Goal: Task Accomplishment & Management: Use online tool/utility

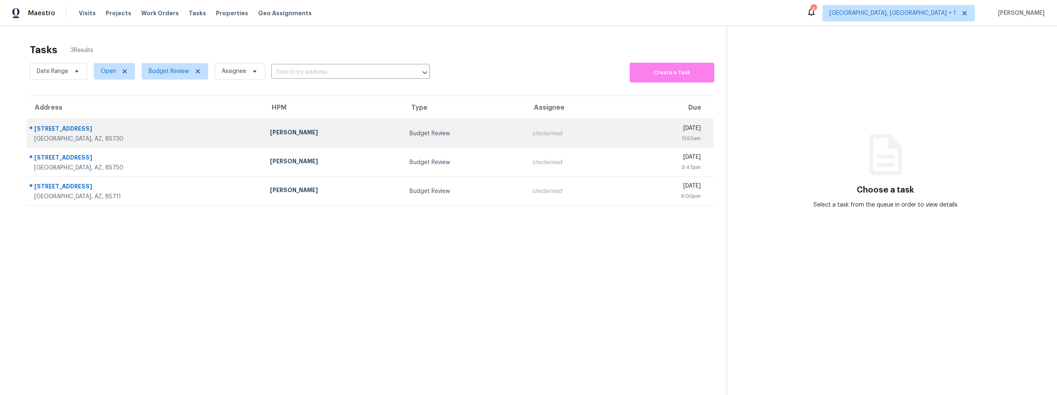
click at [115, 130] on div "10071 E Nicaragua Ln" at bounding box center [145, 130] width 222 height 10
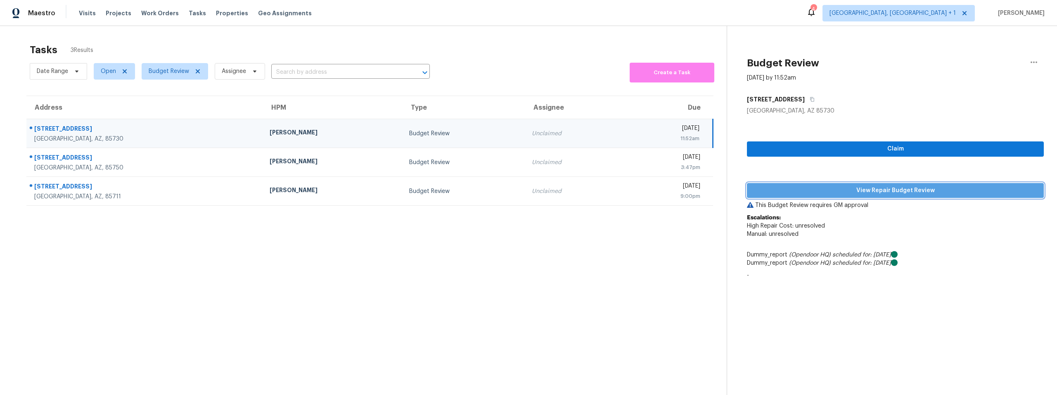
click at [830, 189] on span "View Repair Budget Review" at bounding box center [895, 191] width 284 height 10
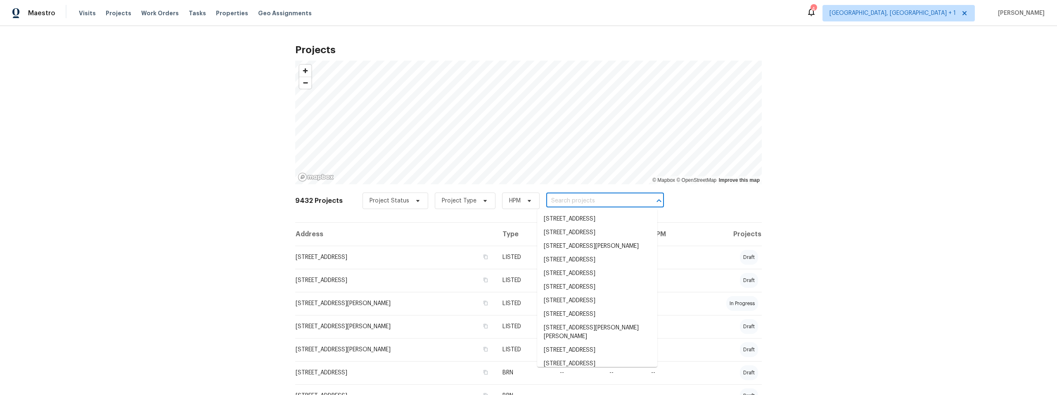
click at [547, 199] on input "text" at bounding box center [593, 201] width 95 height 13
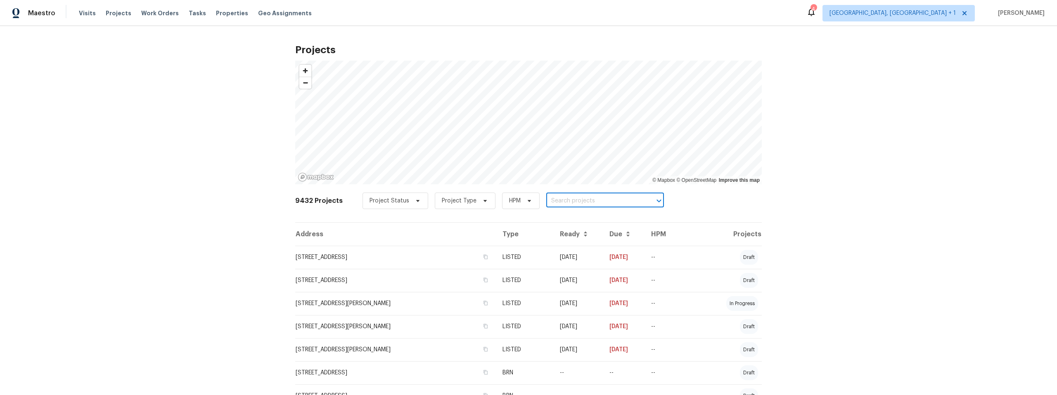
paste input "37196 S Vista Park Dr, Tucson, AZ 85739"
type input "37196 S Vista Park Dr, Tucson, AZ 85739"
click at [587, 221] on li "37196 S Vista Park Dr, Tucson, AZ 85739" at bounding box center [597, 220] width 120 height 14
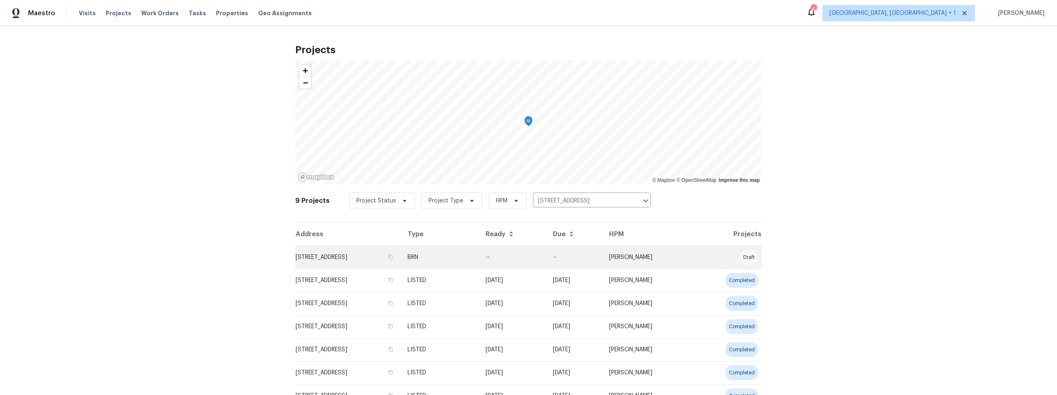
click at [312, 257] on td "37196 S Vista Park Dr, Tucson, AZ 85739" at bounding box center [348, 257] width 106 height 23
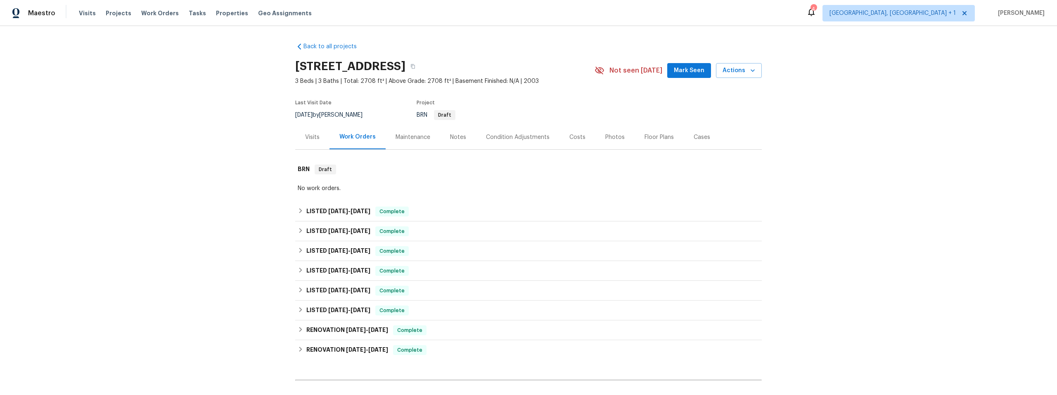
click at [455, 135] on div "Notes" at bounding box center [458, 137] width 16 height 8
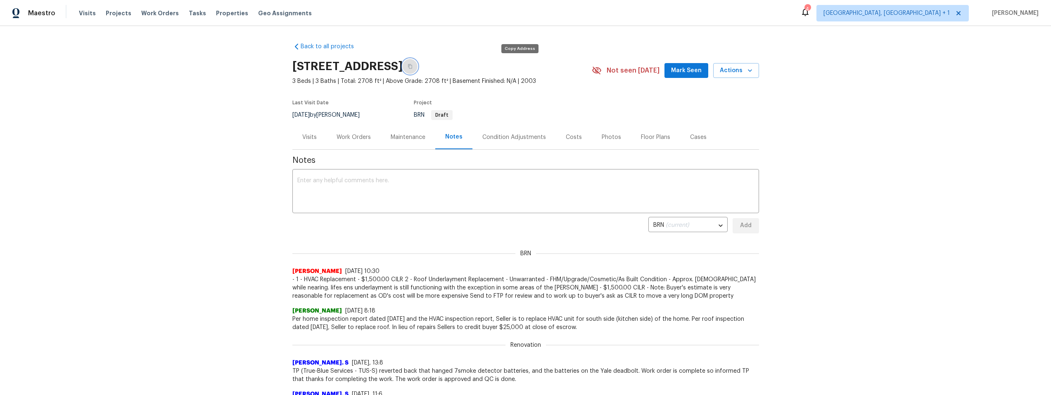
click at [412, 66] on icon "button" at bounding box center [409, 66] width 5 height 5
click at [311, 137] on div "Visits" at bounding box center [309, 137] width 14 height 8
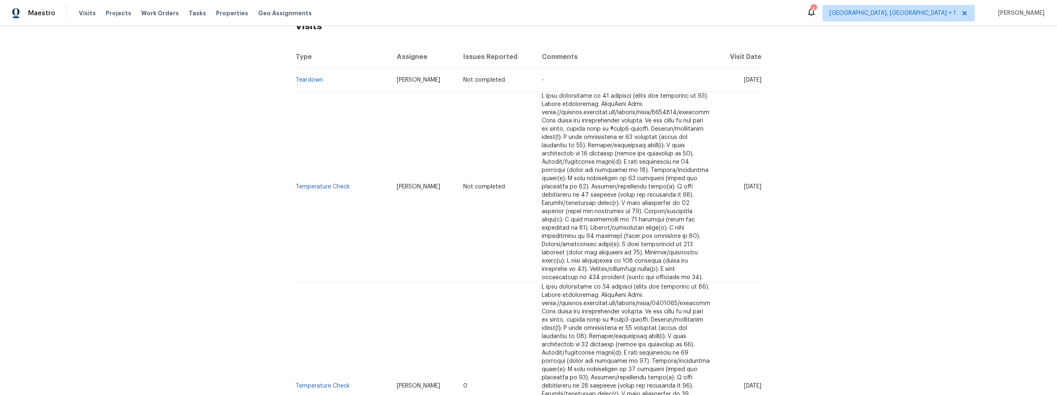
scroll to position [76, 0]
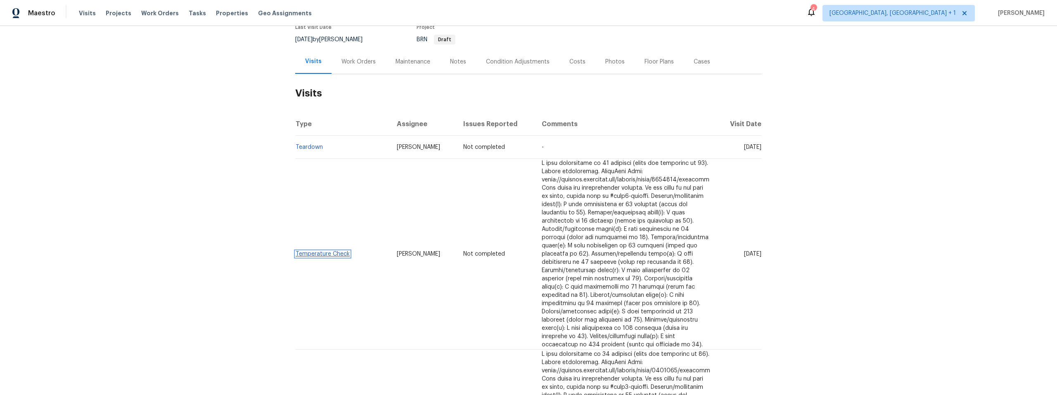
click at [312, 251] on link "Temperature Check" at bounding box center [323, 254] width 54 height 6
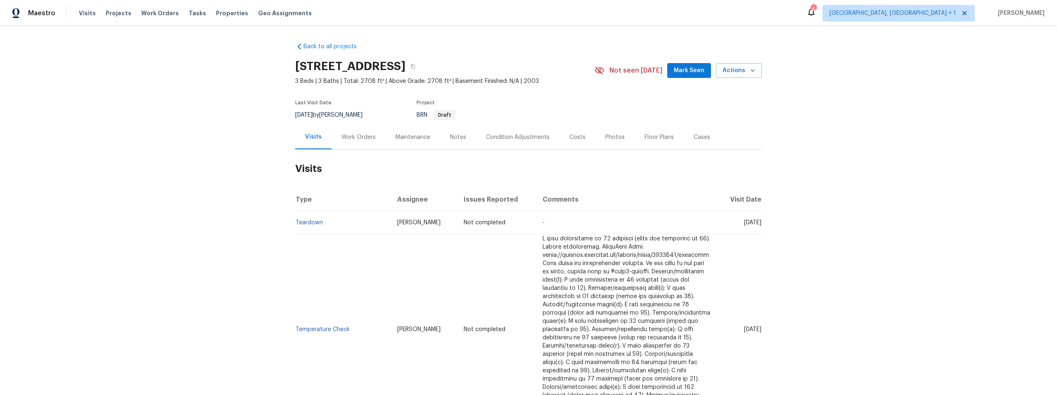
click at [575, 136] on div "Costs" at bounding box center [577, 137] width 16 height 8
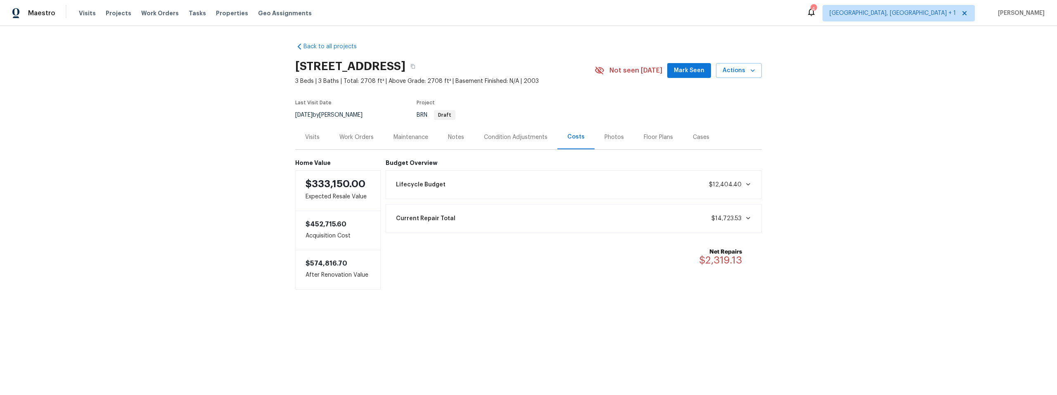
click at [746, 183] on icon at bounding box center [748, 184] width 4 height 2
click at [745, 301] on icon at bounding box center [748, 304] width 7 height 7
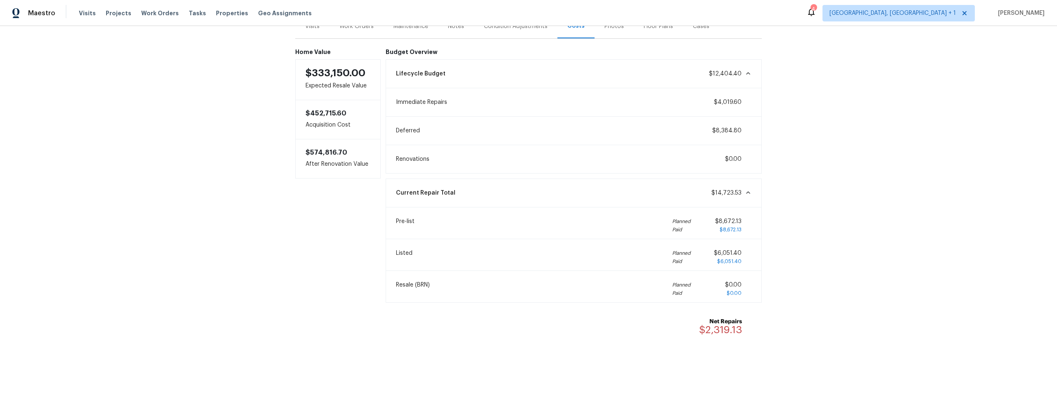
scroll to position [117, 0]
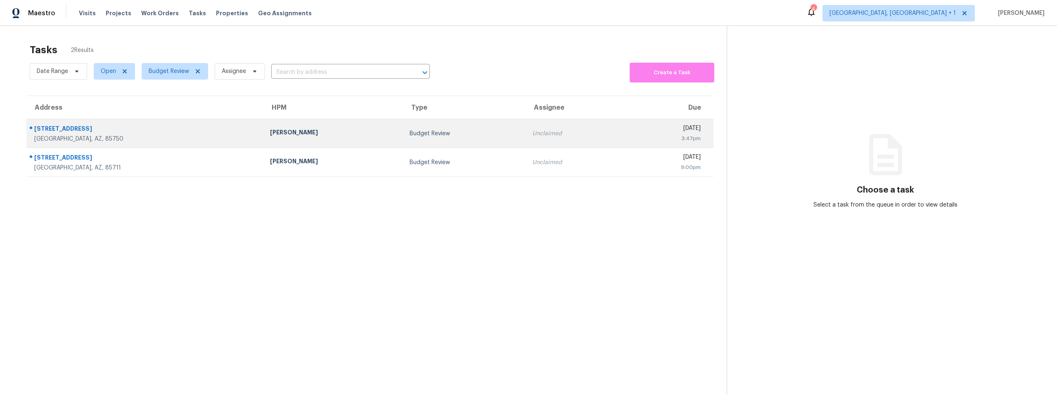
click at [152, 130] on div "5565 N Mica Mountain Dr" at bounding box center [145, 130] width 222 height 10
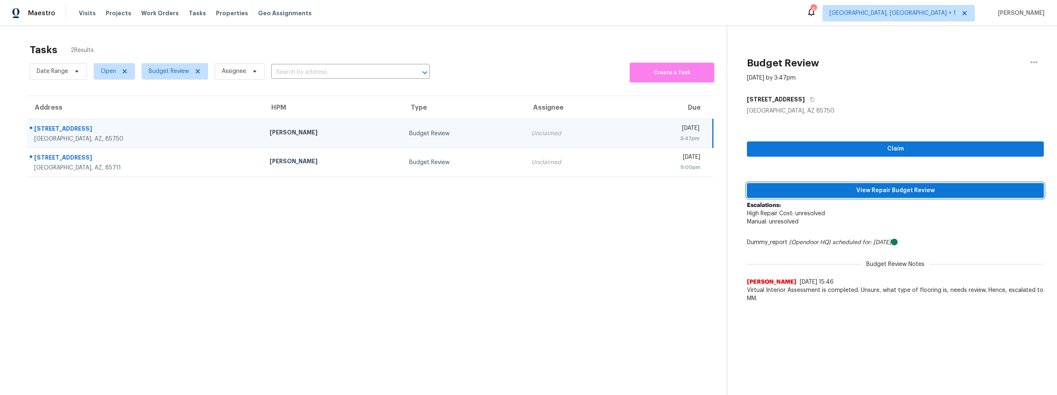
click at [847, 186] on span "View Repair Budget Review" at bounding box center [895, 191] width 284 height 10
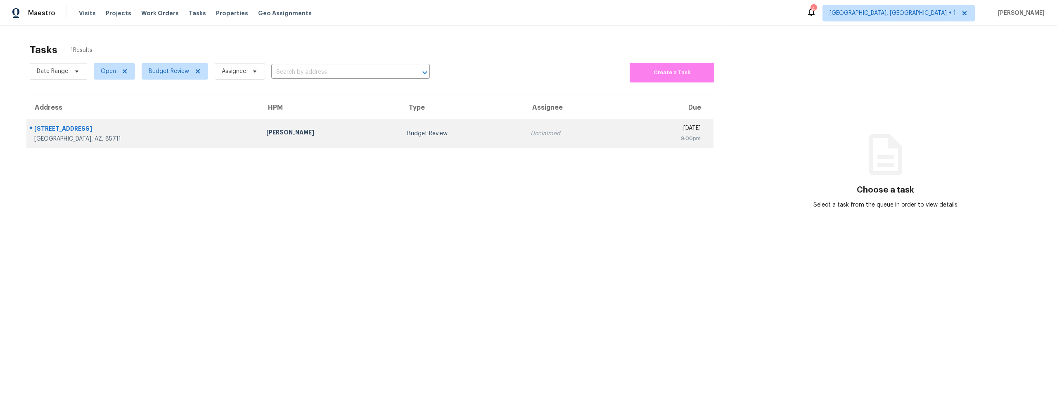
click at [152, 131] on div "[STREET_ADDRESS]" at bounding box center [143, 130] width 219 height 10
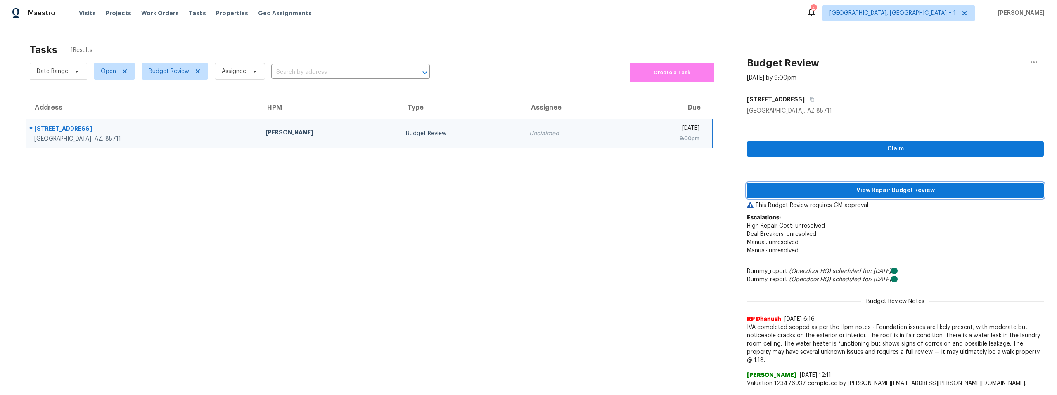
click at [839, 189] on span "View Repair Budget Review" at bounding box center [895, 191] width 284 height 10
